Goal: Communication & Community: Participate in discussion

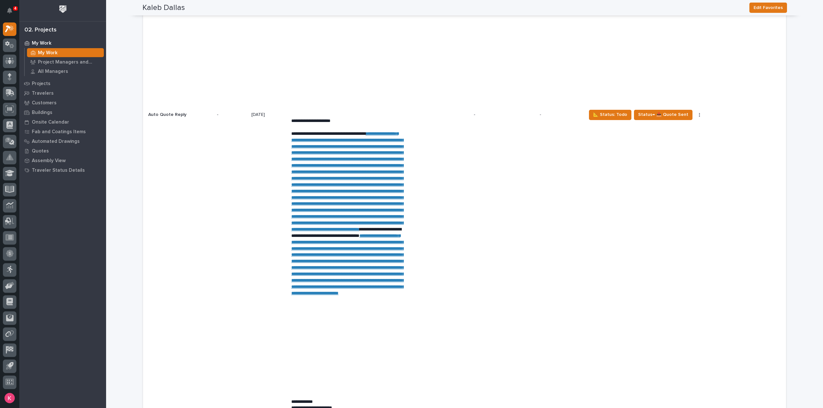
click at [653, 305] on td "📐 Status: Todo Status→ 📤 Quote Sent Status→ 👎 Rejected 🚩 Edit Flags" at bounding box center [685, 115] width 202 height 1150
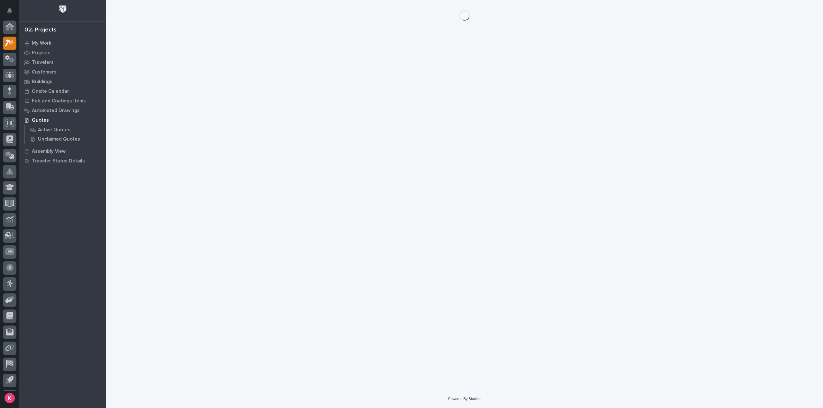
scroll to position [14, 0]
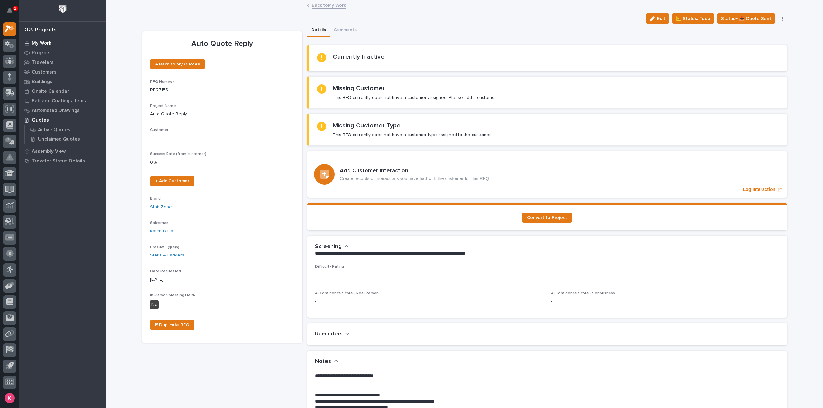
click at [34, 41] on p "My Work" at bounding box center [42, 43] width 20 height 6
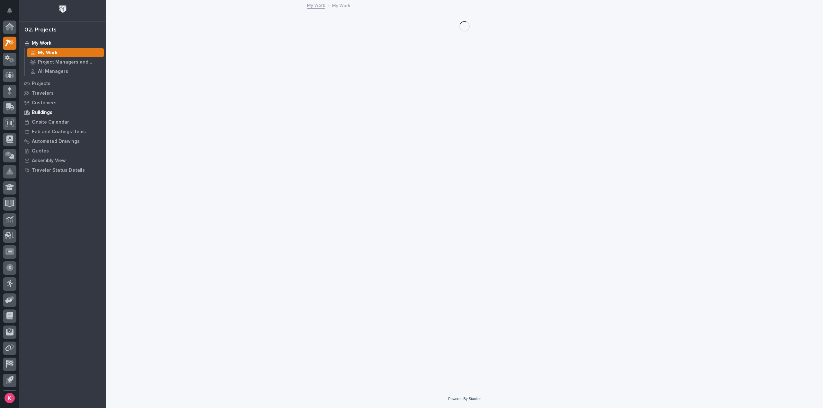
scroll to position [14, 0]
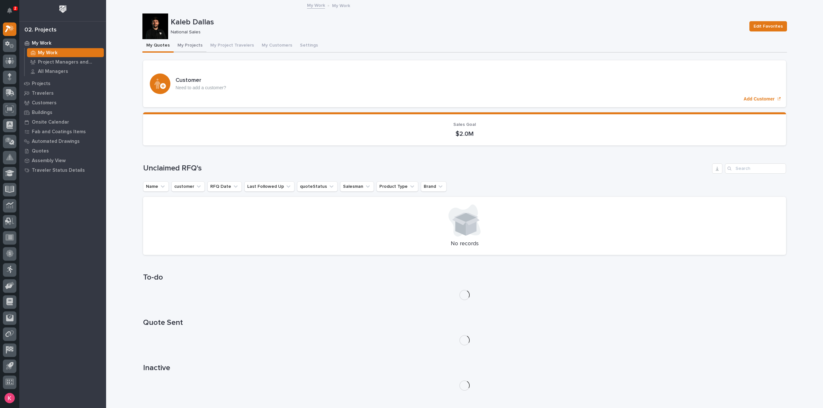
click at [190, 47] on button "My Projects" at bounding box center [190, 45] width 33 height 13
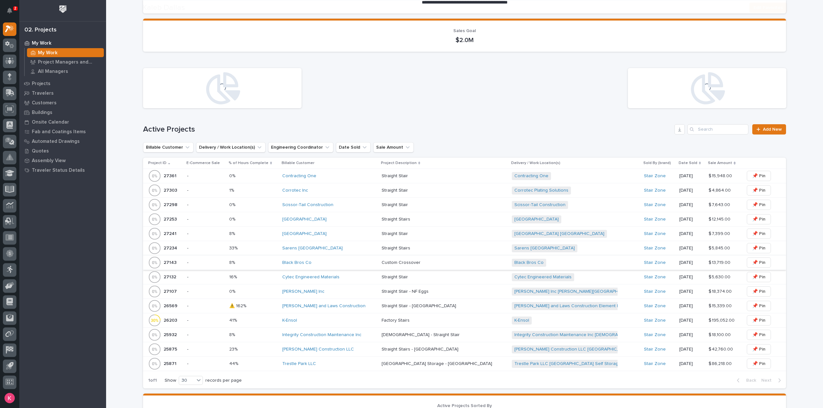
scroll to position [129, 0]
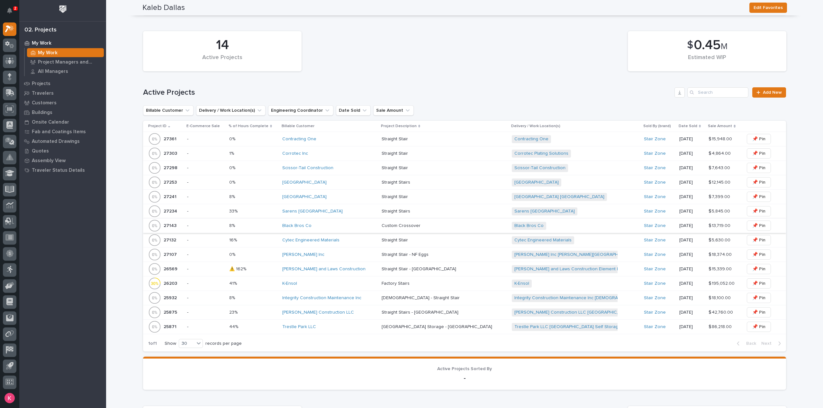
click at [331, 329] on div "Trestle Park LLC" at bounding box center [329, 327] width 94 height 11
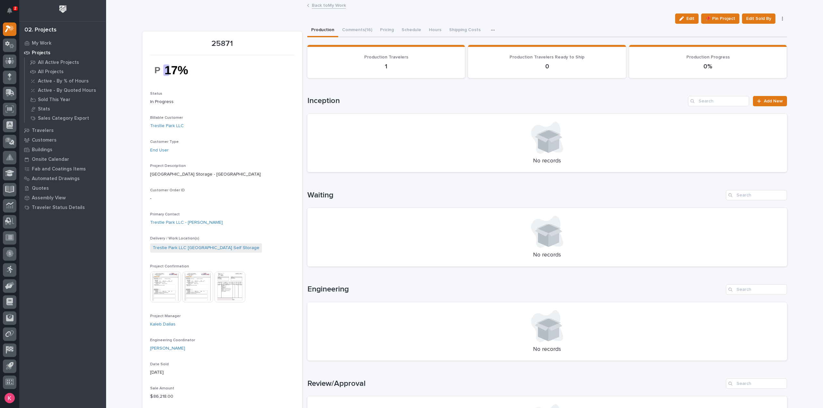
scroll to position [289, 0]
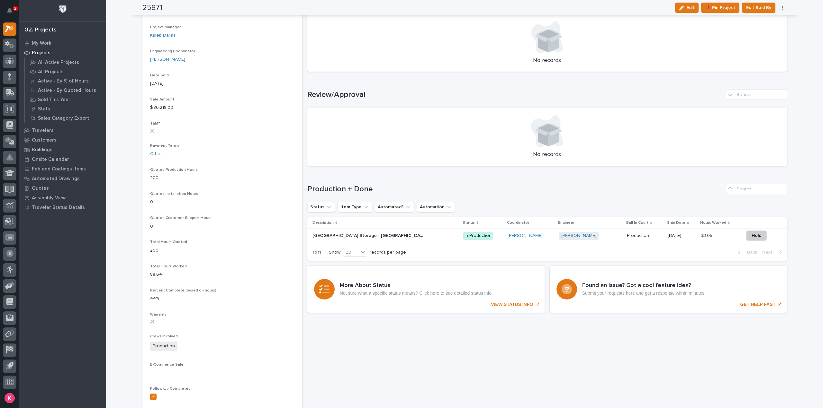
click at [461, 243] on td "In Production" at bounding box center [483, 236] width 44 height 14
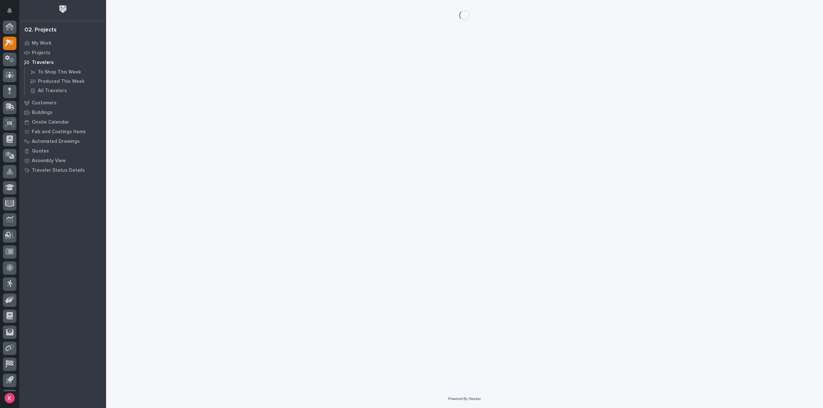
scroll to position [14, 0]
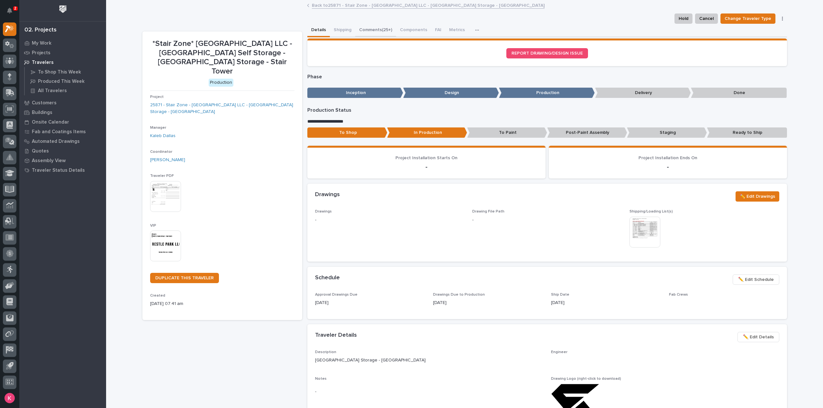
drag, startPoint x: 366, startPoint y: 26, endPoint x: 374, endPoint y: 65, distance: 39.6
click at [366, 26] on button "Comments (25+)" at bounding box center [375, 30] width 41 height 13
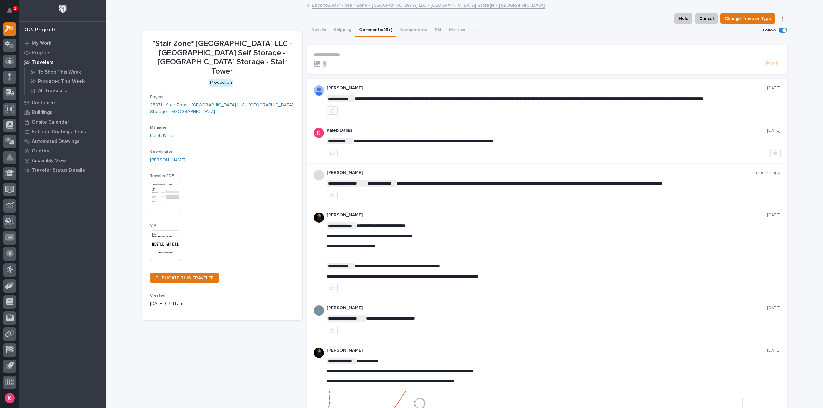
click at [364, 54] on p "**********" at bounding box center [547, 54] width 467 height 5
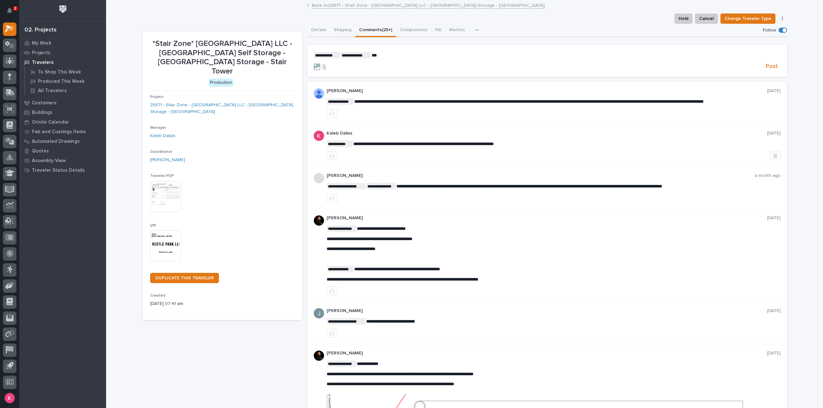
click at [336, 8] on link "Back to 25871 - Stair Zone - [GEOGRAPHIC_DATA] LLC - [GEOGRAPHIC_DATA] Storage …" at bounding box center [428, 4] width 233 height 7
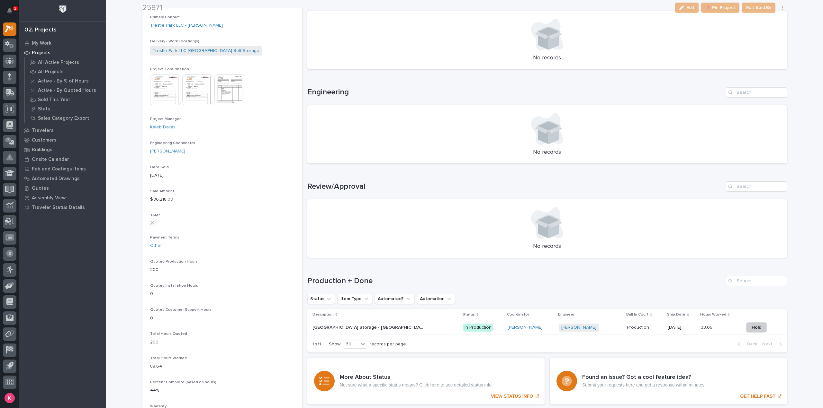
scroll to position [225, 0]
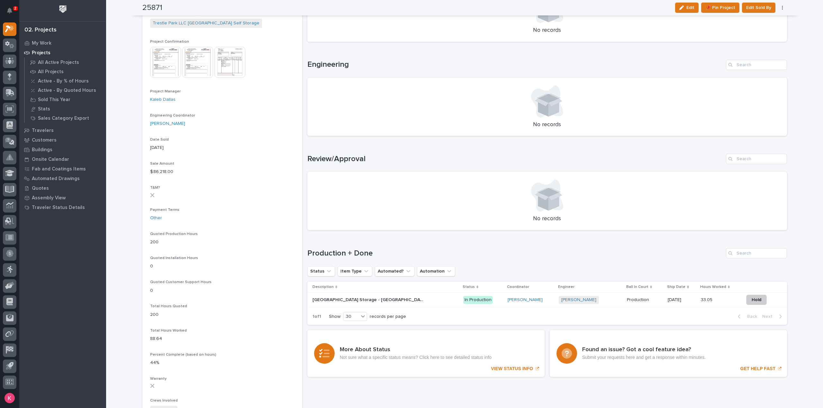
click at [633, 303] on div "Production Production" at bounding box center [645, 300] width 36 height 11
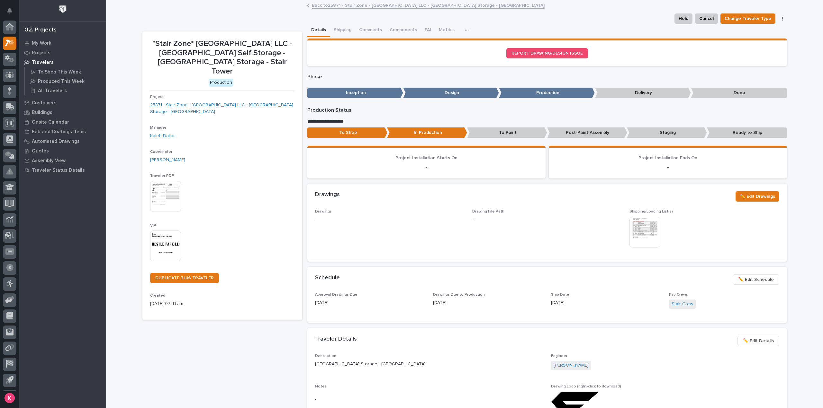
scroll to position [14, 0]
click at [747, 281] on span "✏️ Edit Schedule" at bounding box center [756, 280] width 36 height 8
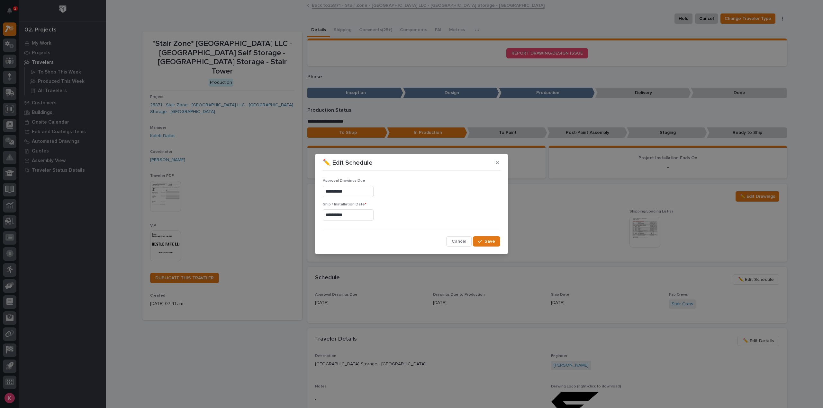
click at [370, 216] on input "**********" at bounding box center [348, 215] width 51 height 11
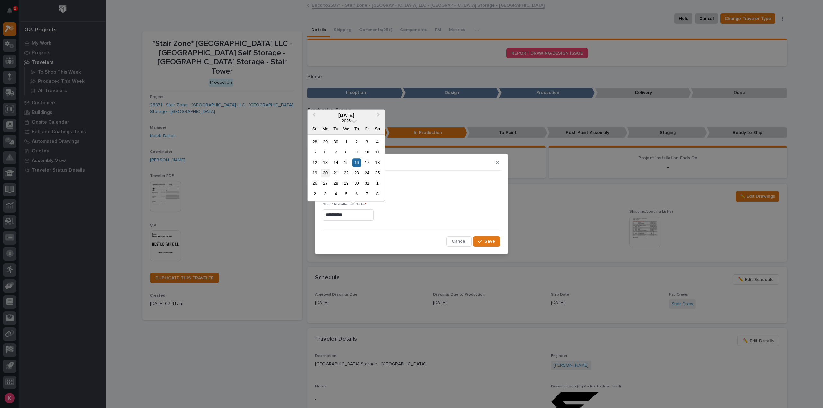
click at [321, 177] on div "20" at bounding box center [325, 173] width 9 height 9
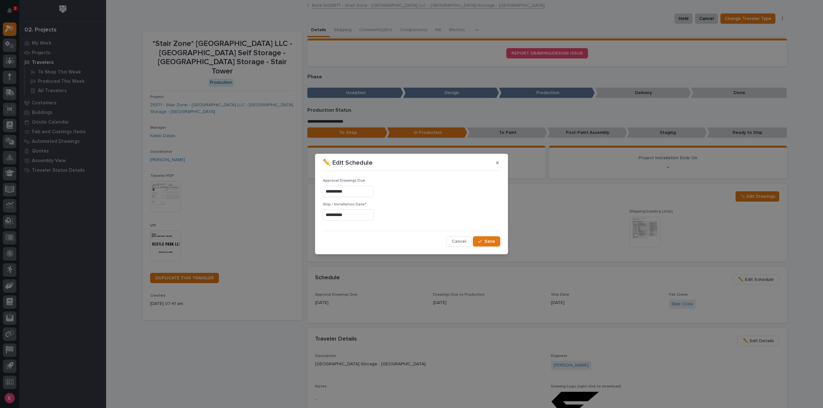
type input "**********"
click at [498, 239] on button "Save" at bounding box center [486, 242] width 27 height 10
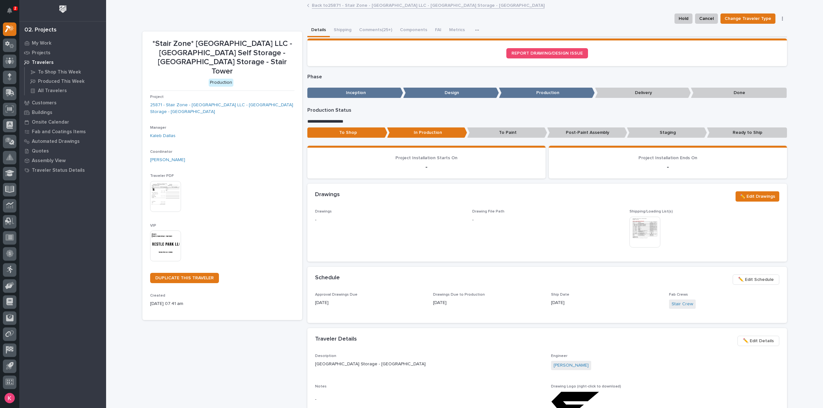
click at [352, 5] on link "Back to 25871 - Stair Zone - [GEOGRAPHIC_DATA] LLC - [GEOGRAPHIC_DATA] Storage …" at bounding box center [428, 4] width 233 height 7
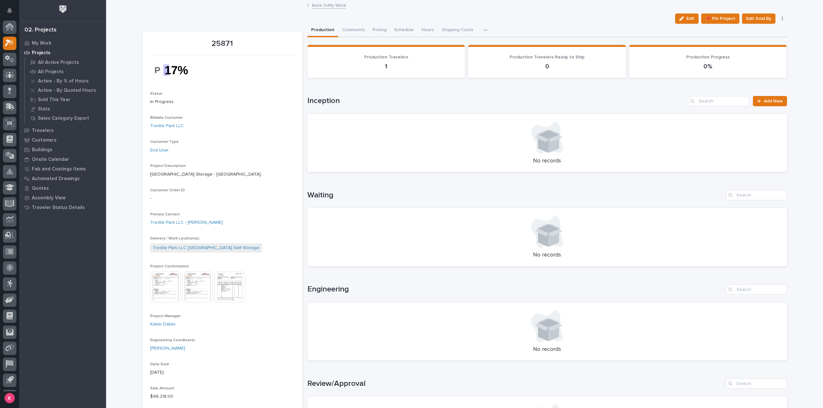
scroll to position [14, 0]
click at [359, 27] on button "Comments (16)" at bounding box center [357, 30] width 38 height 13
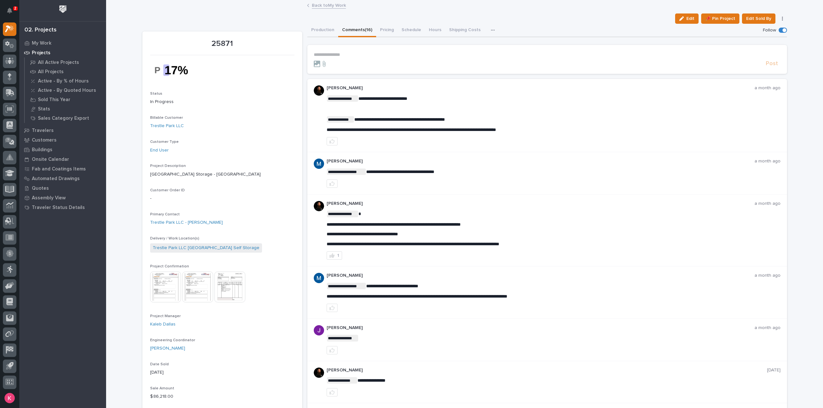
click at [325, 28] on button "Production" at bounding box center [322, 30] width 31 height 13
click at [326, 9] on div "Back to My Work" at bounding box center [464, 5] width 321 height 9
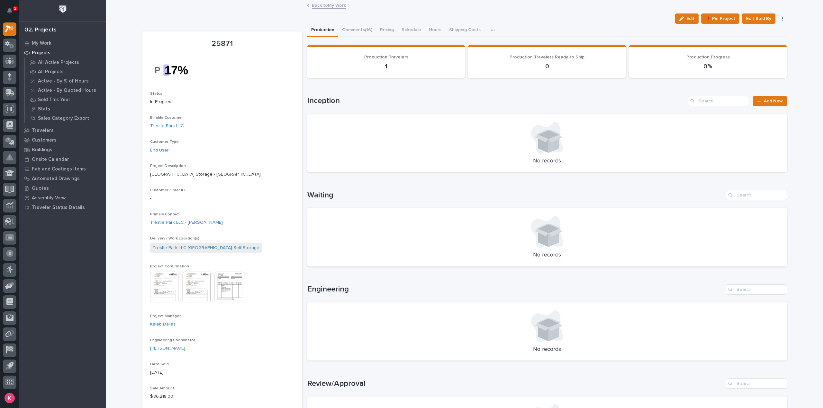
click at [327, 5] on link "Back to My Work" at bounding box center [329, 4] width 34 height 7
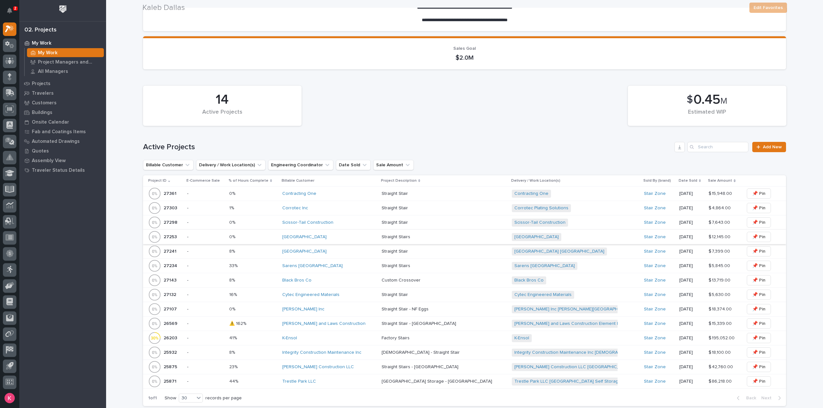
scroll to position [96, 0]
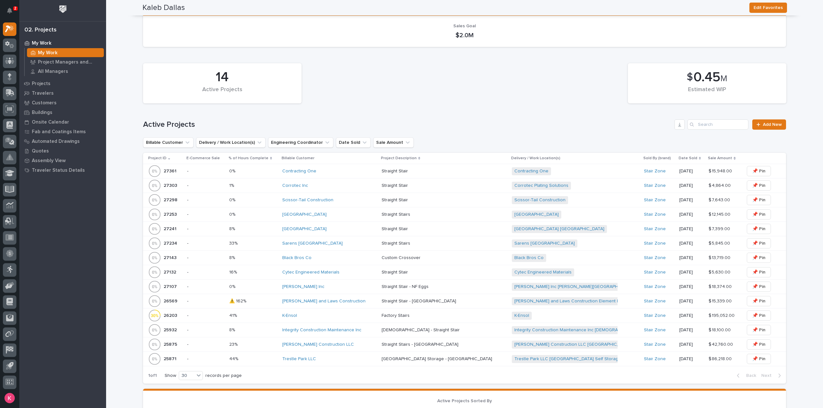
click at [359, 246] on div "Sarens [GEOGRAPHIC_DATA]" at bounding box center [329, 243] width 94 height 5
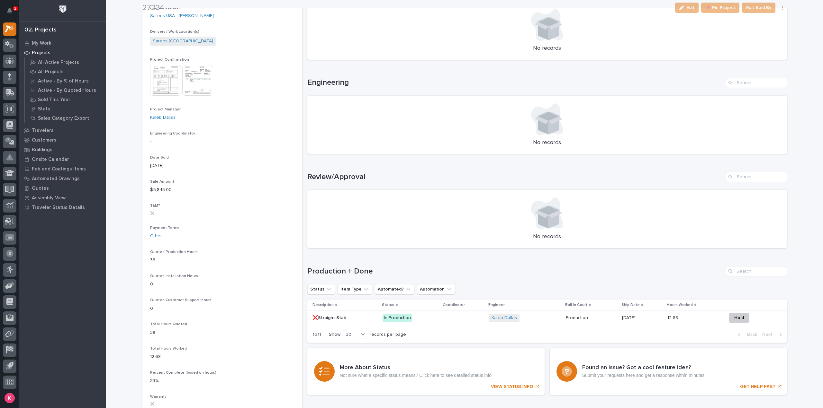
scroll to position [225, 0]
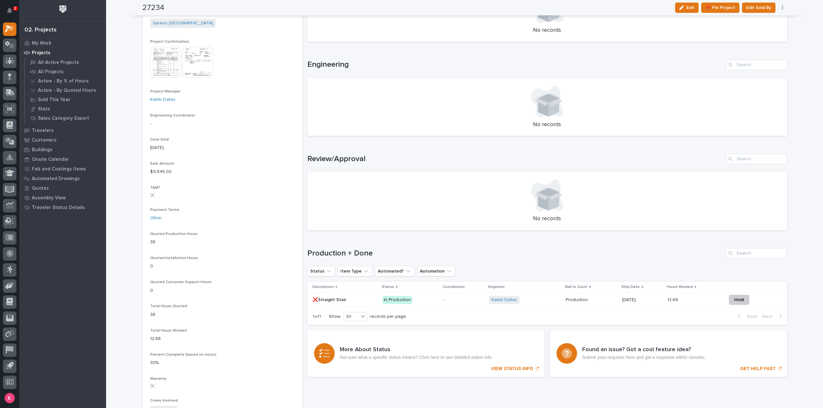
click at [463, 301] on p "-" at bounding box center [463, 300] width 40 height 5
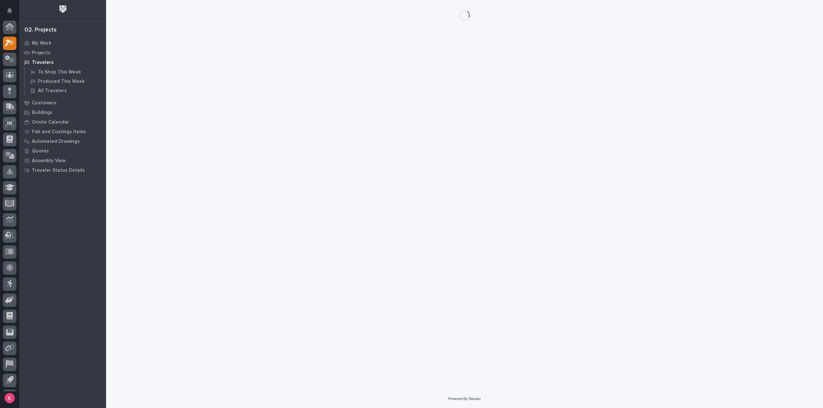
scroll to position [14, 0]
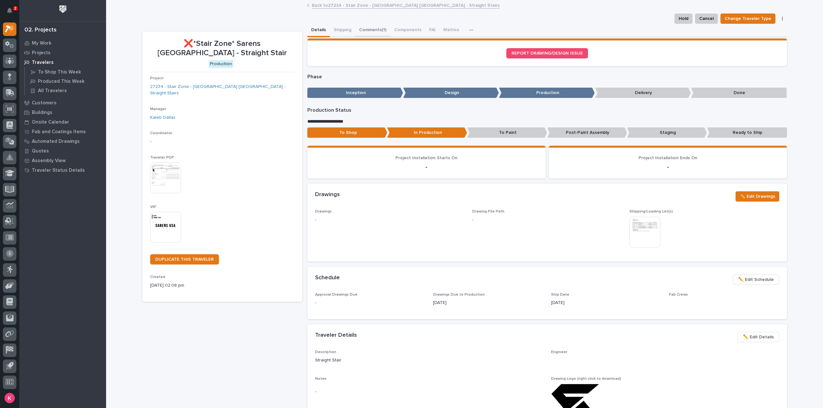
click at [372, 27] on button "Comments (1)" at bounding box center [372, 30] width 35 height 13
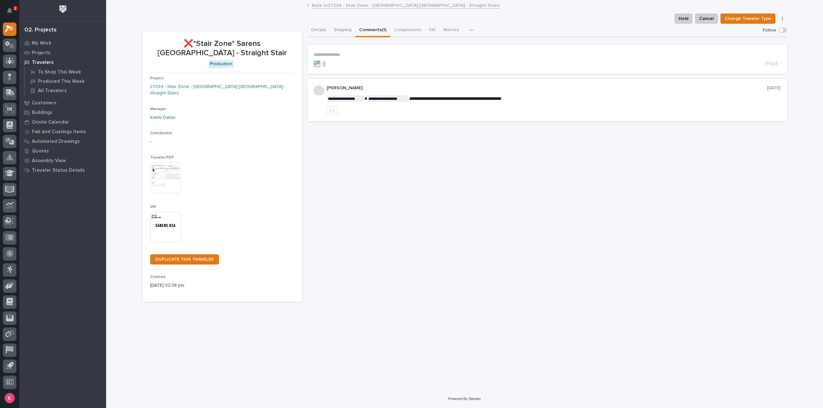
click at [359, 58] on form "**********" at bounding box center [547, 59] width 467 height 15
click at [368, 54] on p "**********" at bounding box center [547, 54] width 467 height 5
click at [407, 56] on p "**********" at bounding box center [547, 55] width 467 height 6
click at [476, 48] on section "**********" at bounding box center [546, 61] width 479 height 32
click at [476, 55] on p "**********" at bounding box center [547, 55] width 467 height 6
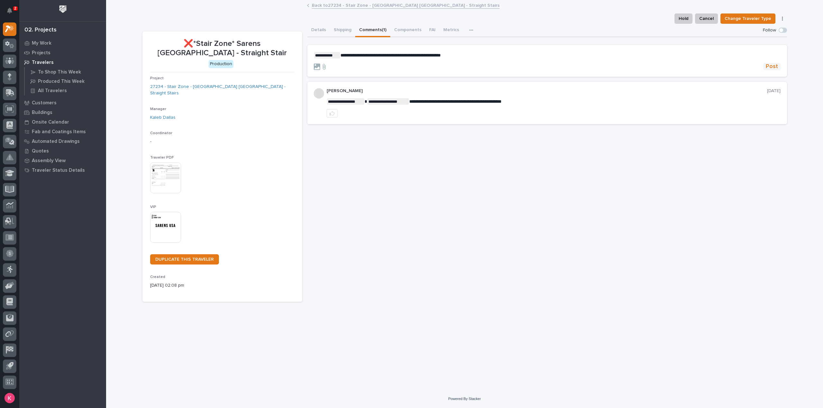
click at [779, 65] on button "Post" at bounding box center [771, 66] width 17 height 7
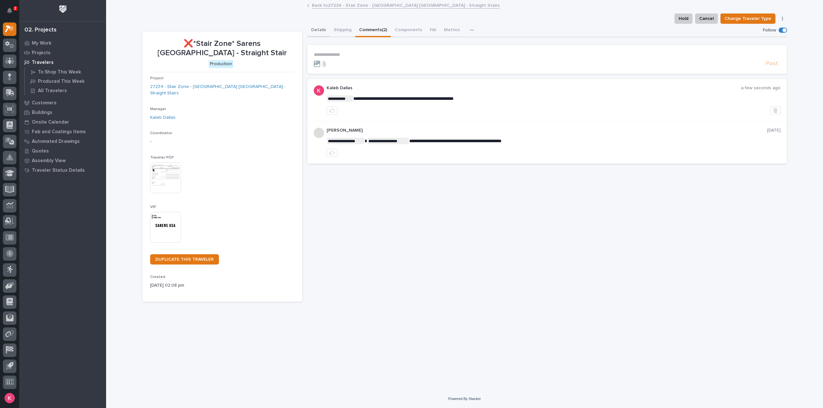
click at [321, 28] on button "Details" at bounding box center [318, 30] width 22 height 13
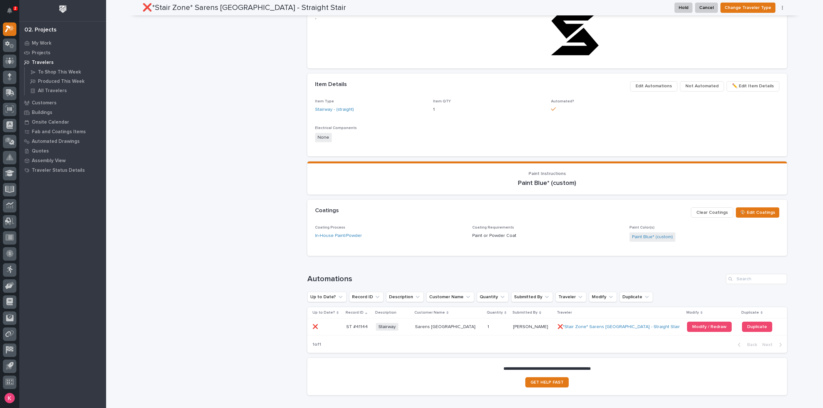
scroll to position [386, 0]
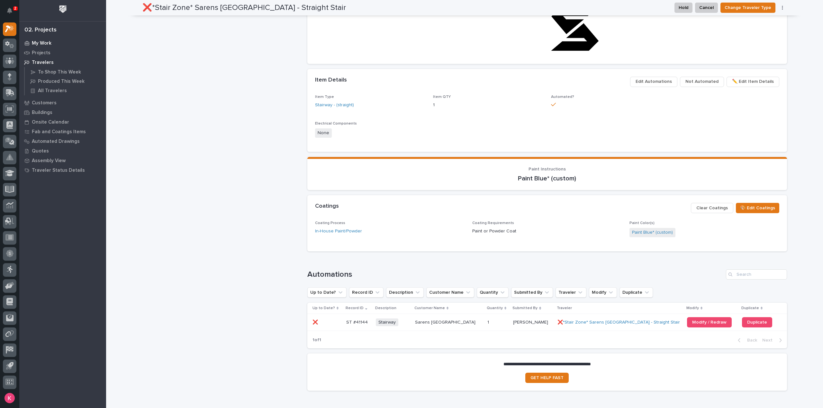
click at [29, 43] on div at bounding box center [26, 43] width 5 height 4
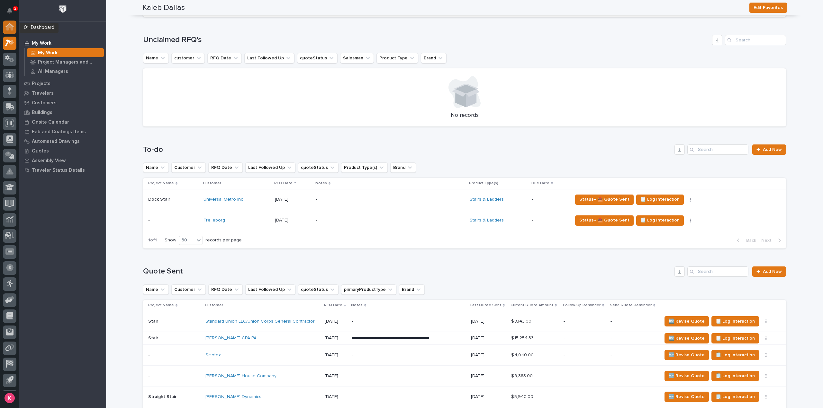
click at [9, 31] on div at bounding box center [9, 27] width 13 height 13
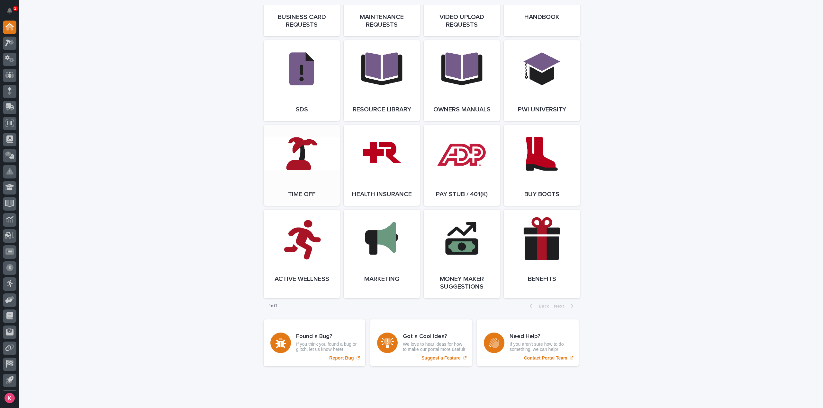
scroll to position [1012, 0]
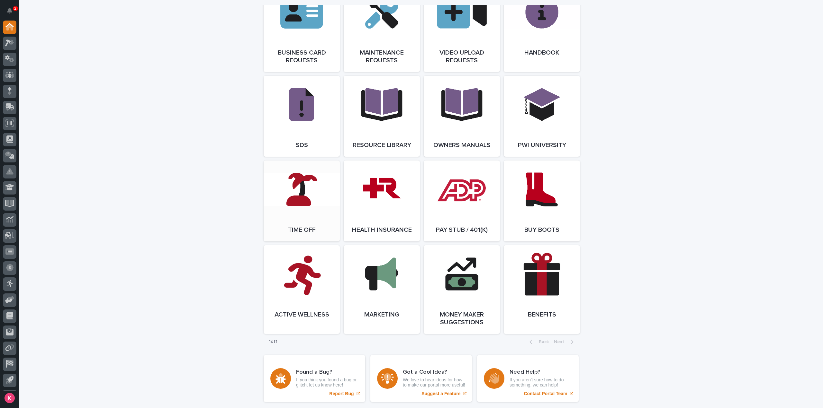
click at [299, 210] on link "Open Link" at bounding box center [302, 201] width 76 height 81
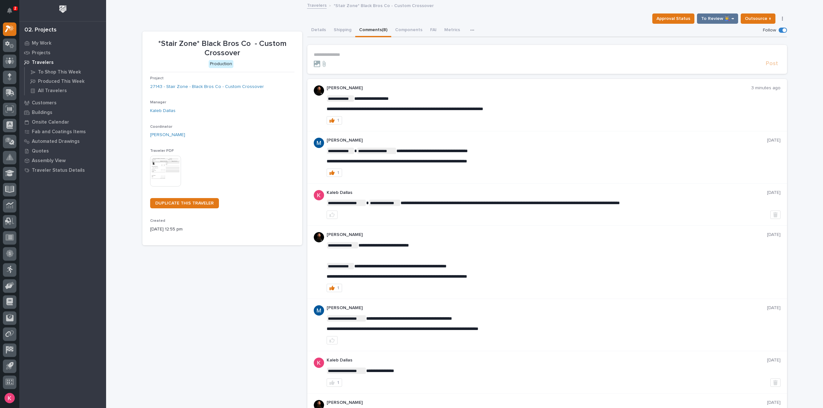
click at [360, 62] on div at bounding box center [538, 64] width 449 height 6
click at [368, 55] on p "**********" at bounding box center [547, 54] width 467 height 5
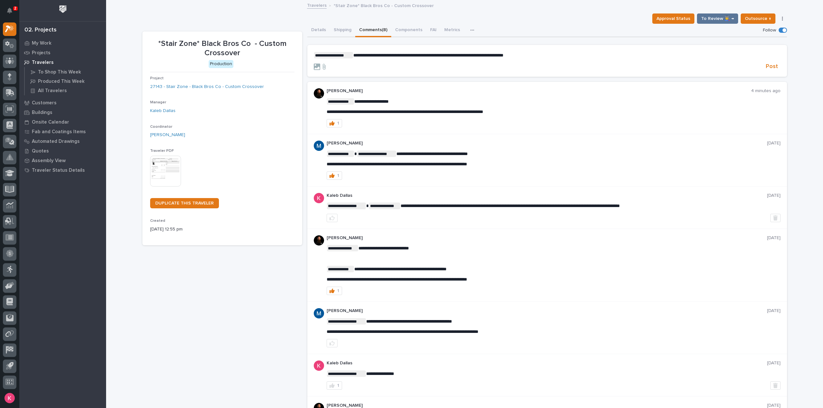
click at [520, 54] on p "**********" at bounding box center [547, 55] width 467 height 6
drag, startPoint x: 761, startPoint y: 67, endPoint x: 756, endPoint y: 80, distance: 14.0
click at [760, 68] on div "Post" at bounding box center [547, 66] width 467 height 7
click at [765, 70] on section "**********" at bounding box center [546, 61] width 479 height 32
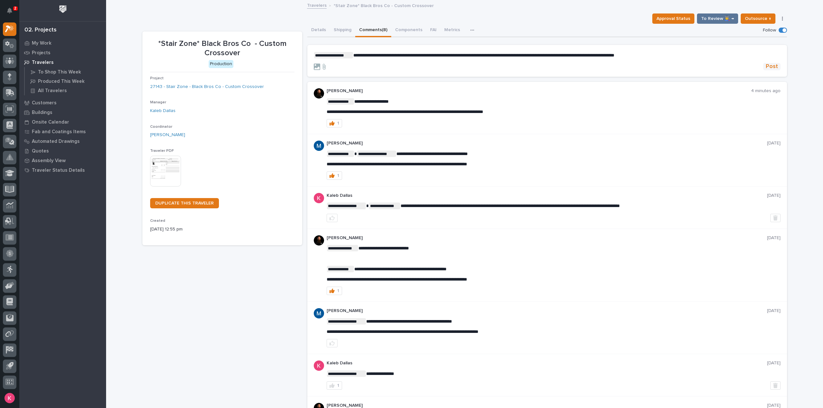
click at [773, 68] on span "Post" at bounding box center [772, 66] width 12 height 7
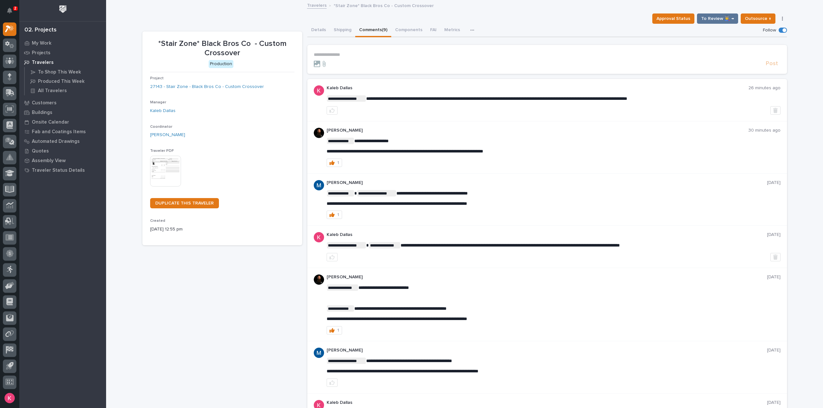
click at [244, 324] on div "*Stair Zone* Black Bros Co - Custom Crossover Production Project 27143 - Stair …" at bounding box center [222, 339] width 160 height 616
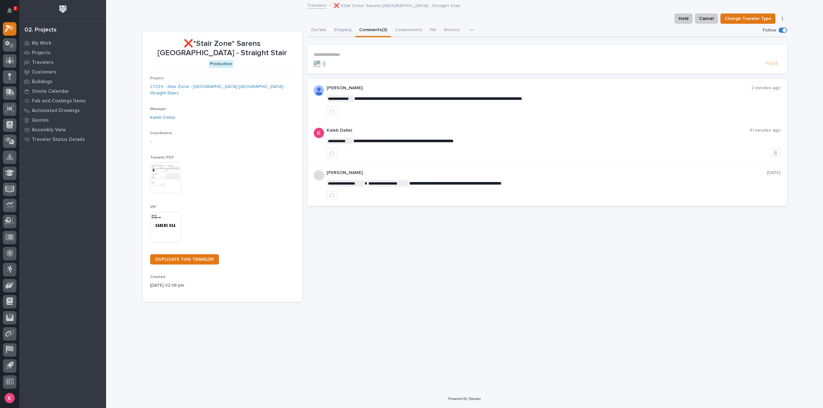
scroll to position [14, 0]
click at [51, 72] on p "Customers" at bounding box center [44, 72] width 25 height 6
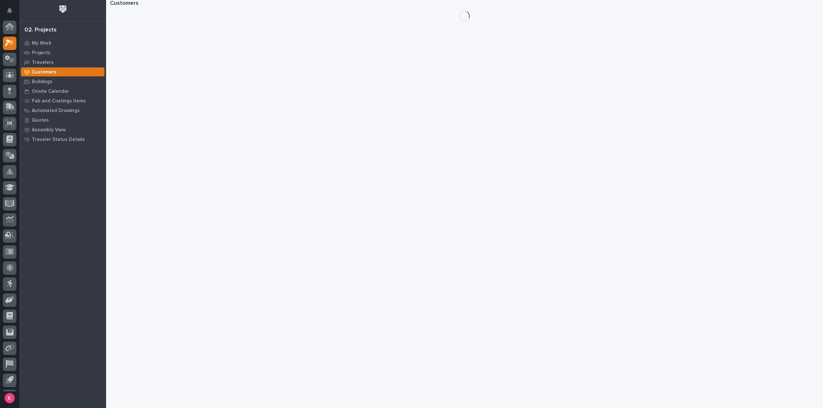
scroll to position [14, 0]
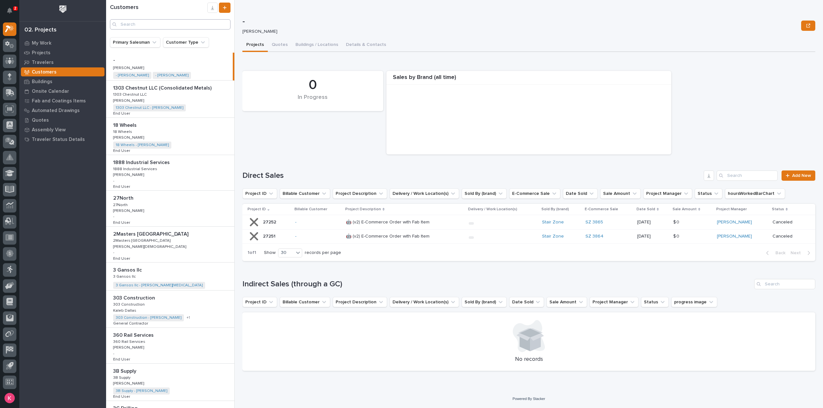
click at [154, 28] on div "Customers" at bounding box center [170, 18] width 128 height 37
click at [154, 27] on input "Search" at bounding box center [170, 24] width 121 height 10
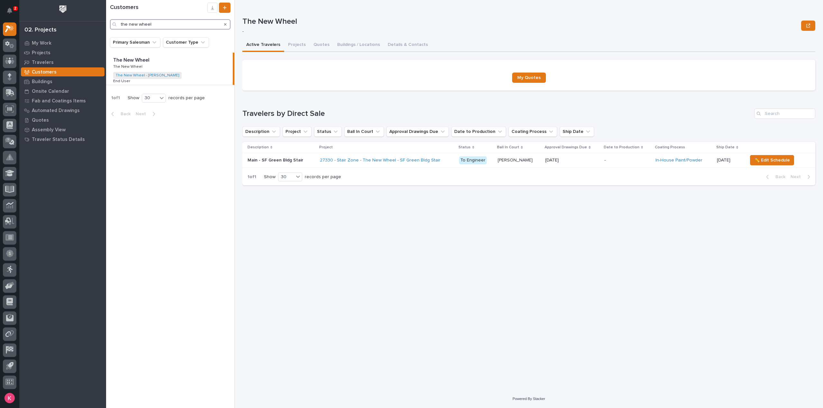
type input "the new wheel"
